Goal: Information Seeking & Learning: Learn about a topic

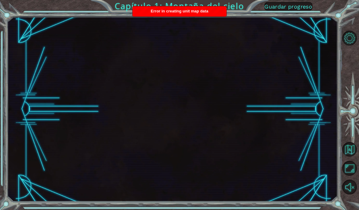
scroll to position [22, 0]
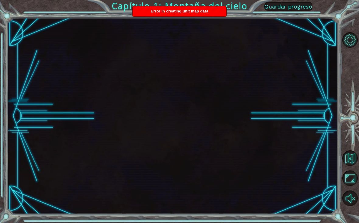
click at [279, 9] on span "Guardar progreso" at bounding box center [288, 6] width 48 height 6
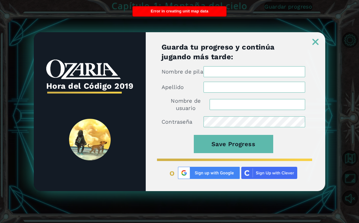
click at [313, 36] on link at bounding box center [314, 38] width 19 height 5
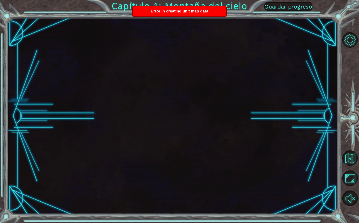
click at [346, 41] on button "Opciones de nivel" at bounding box center [350, 40] width 16 height 16
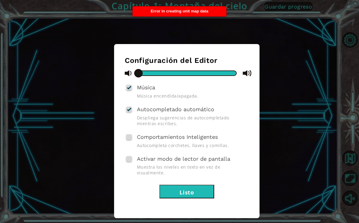
click at [316, 19] on div "Configuración del Editor Música Música encendida/apagada. Autocompletado automá…" at bounding box center [179, 111] width 359 height 223
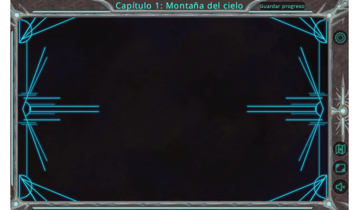
scroll to position [22, 0]
